Goal: Find specific page/section: Find specific page/section

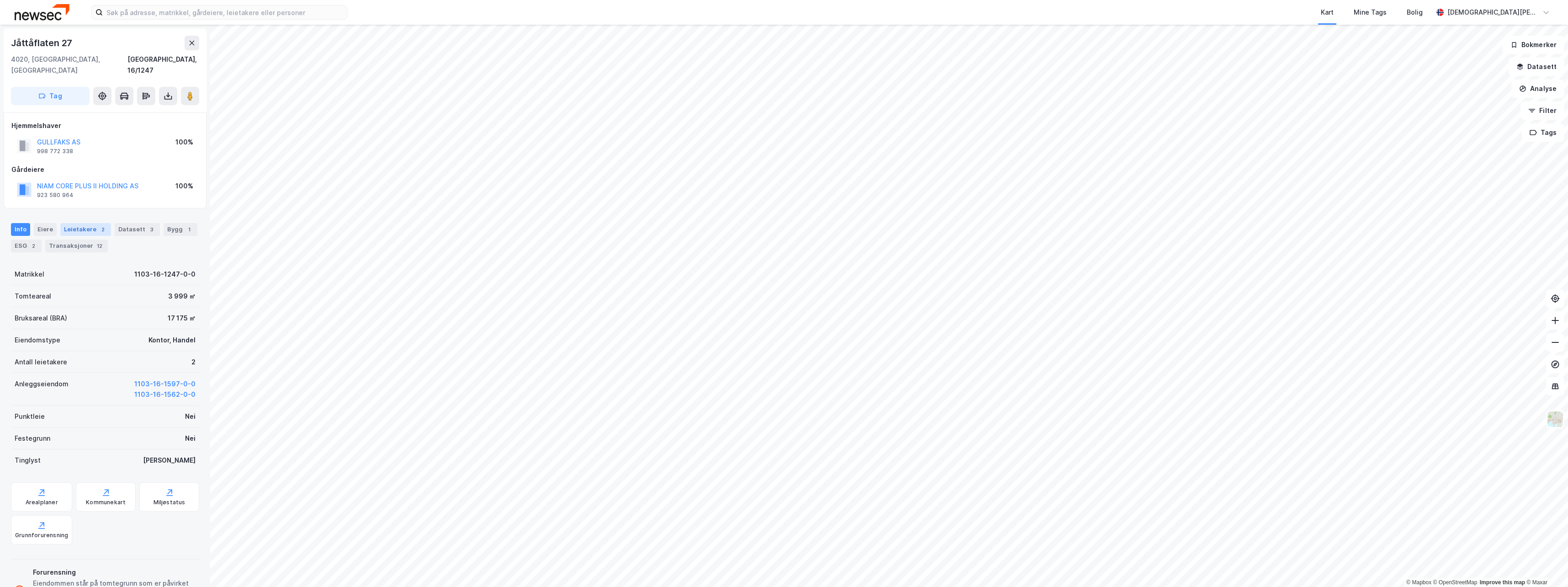
click at [91, 223] on div "Leietakere 2" at bounding box center [85, 229] width 51 height 13
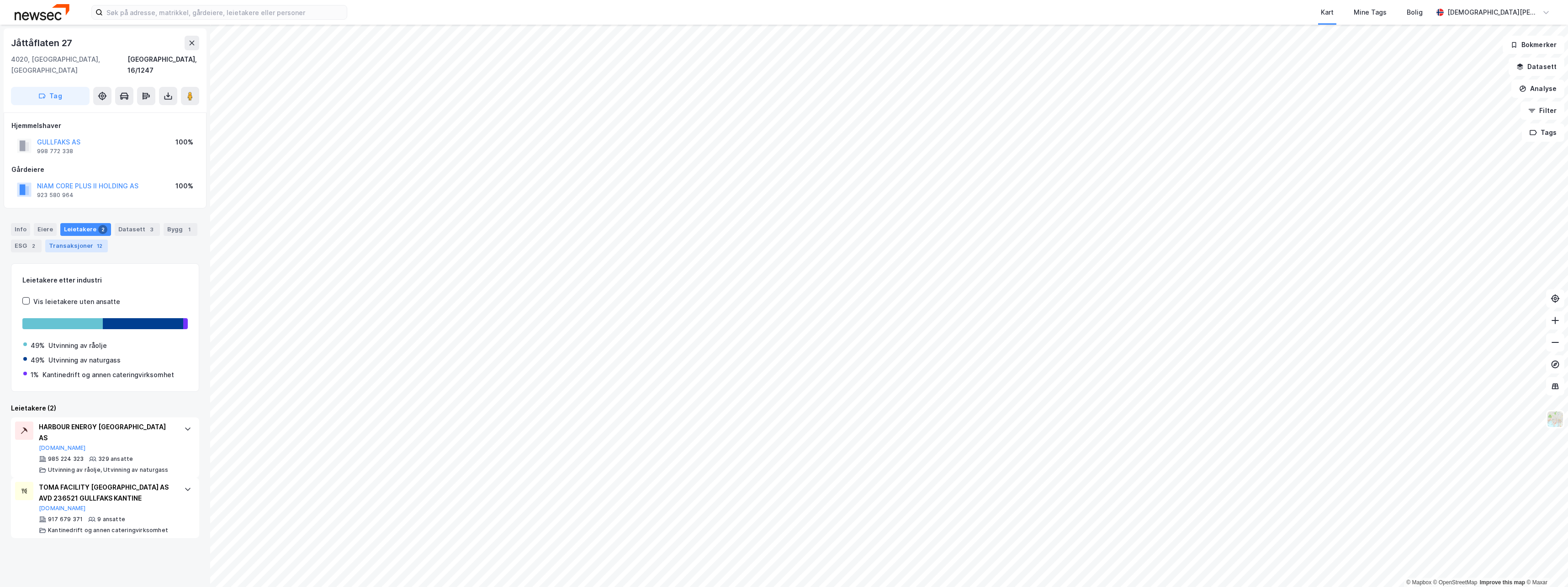
click at [65, 239] on div "Transaksjoner 12" at bounding box center [76, 245] width 63 height 13
